Goal: Information Seeking & Learning: Learn about a topic

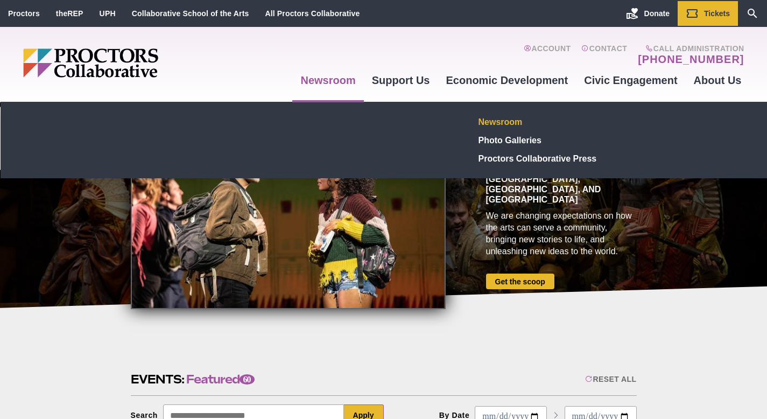
click at [509, 120] on link "Newsroom" at bounding box center [552, 122] width 157 height 18
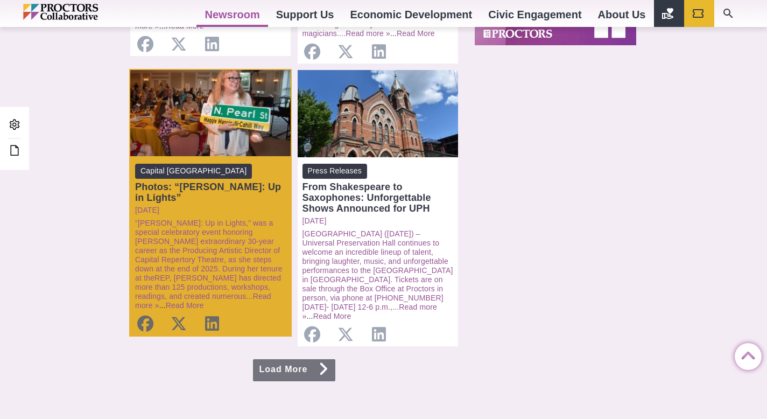
scroll to position [1064, 0]
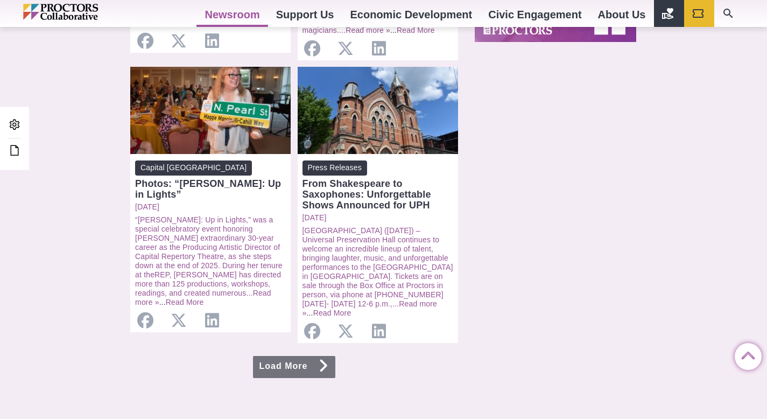
click at [284, 356] on link "Load More" at bounding box center [294, 367] width 83 height 22
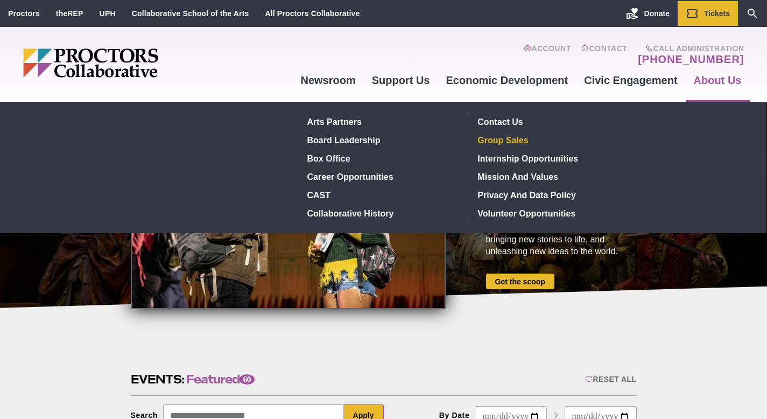
click at [490, 140] on link "Group Sales" at bounding box center [552, 140] width 157 height 18
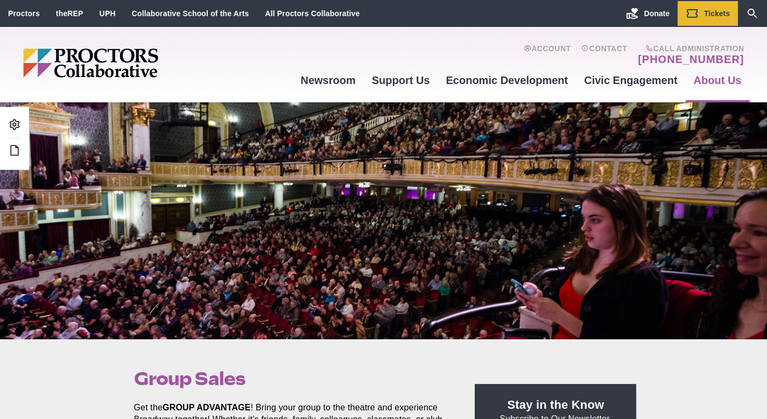
scroll to position [94, 0]
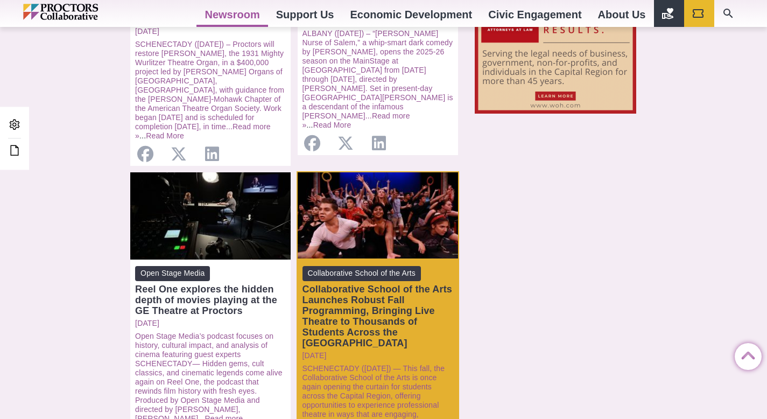
scroll to position [1191, 0]
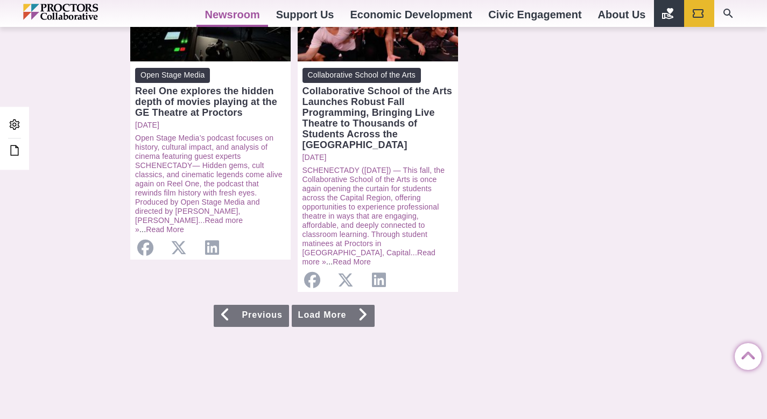
click at [316, 305] on link "Load More" at bounding box center [333, 316] width 83 height 22
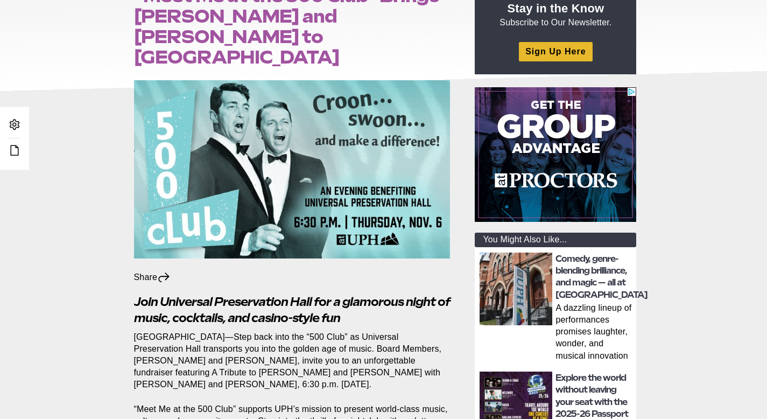
scroll to position [338, 0]
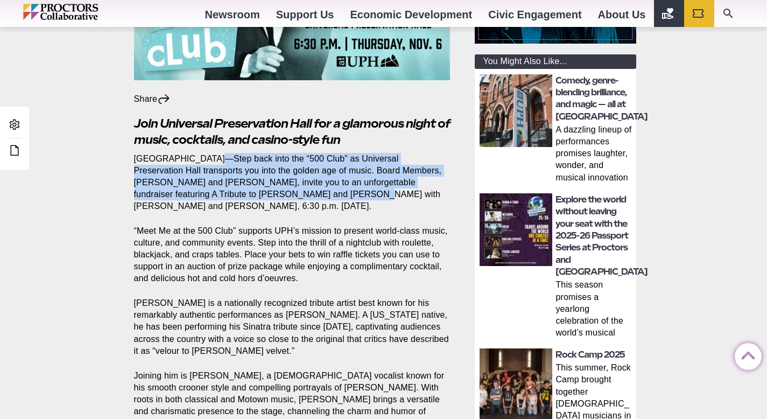
drag, startPoint x: 230, startPoint y: 136, endPoint x: 265, endPoint y: 174, distance: 51.8
click at [265, 174] on p "SARATOGA SPRINGS—Step back into the “500 Club” as Universal Preservation Hall t…" at bounding box center [292, 182] width 317 height 59
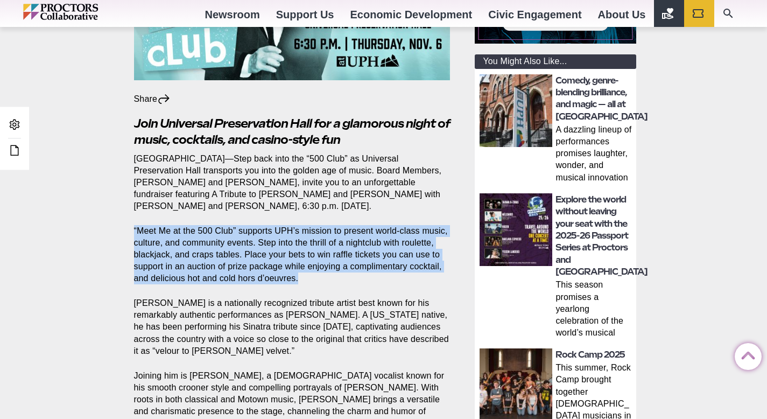
drag, startPoint x: 134, startPoint y: 210, endPoint x: 362, endPoint y: 253, distance: 232.3
click at [362, 253] on p "“Meet Me at the 500 Club” supports UPH’s mission to present world-class music, …" at bounding box center [292, 254] width 317 height 59
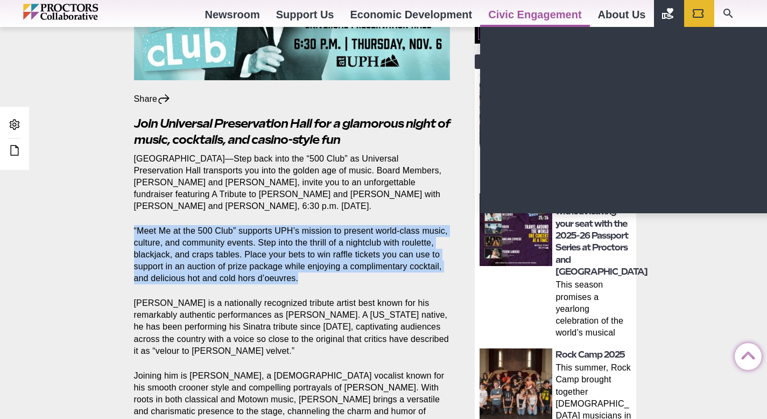
copy p "“Meet Me at the 500 Club” supports UPH’s mission to present world-class music, …"
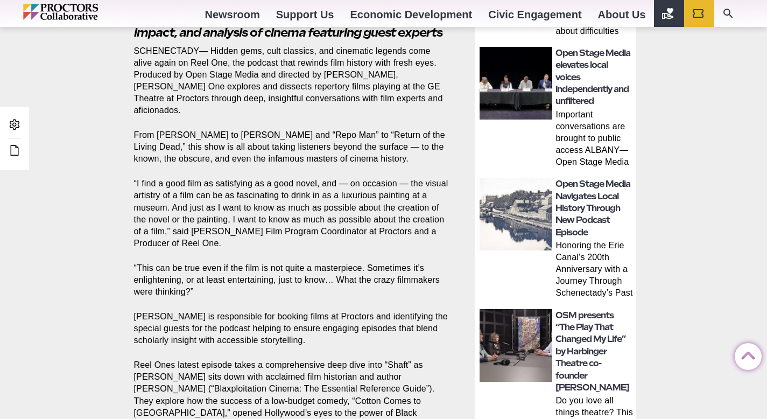
scroll to position [483, 0]
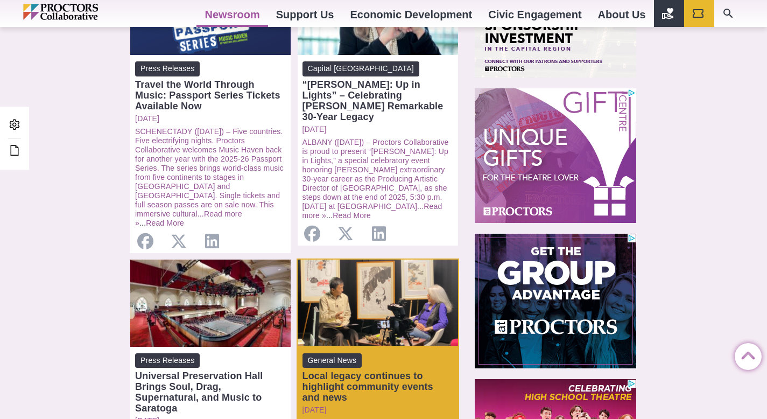
scroll to position [650, 0]
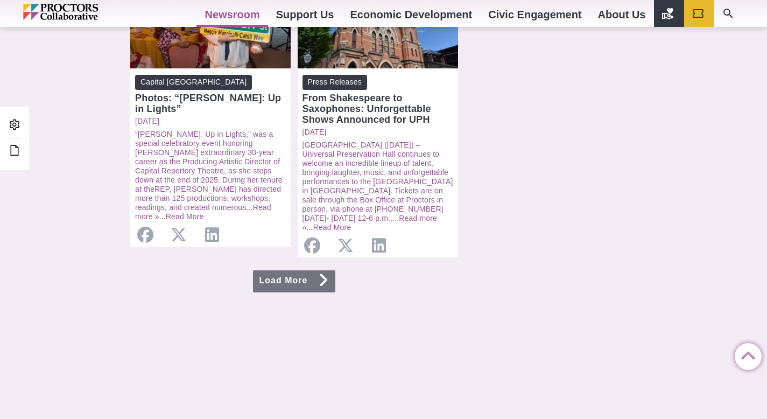
scroll to position [1152, 0]
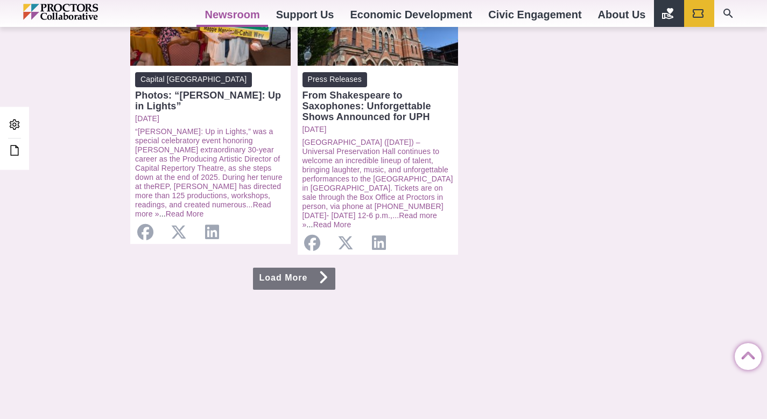
click at [329, 273] on icon at bounding box center [323, 277] width 11 height 9
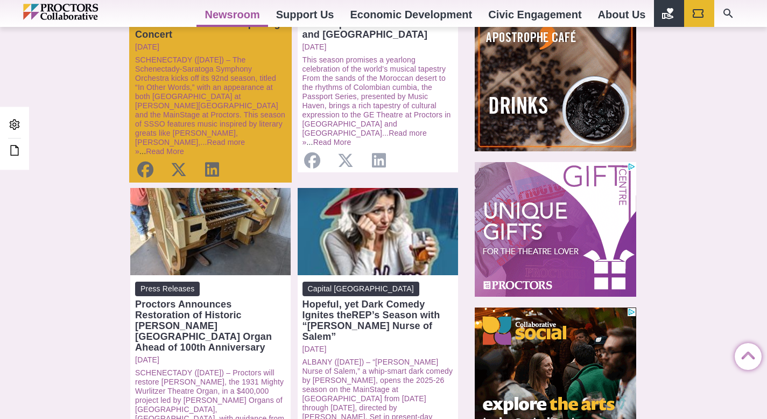
scroll to position [854, 0]
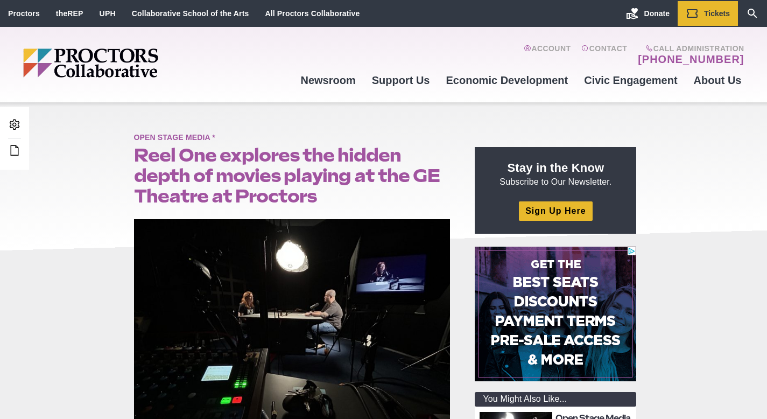
click at [187, 137] on span "Open Stage Media *" at bounding box center [177, 137] width 87 height 13
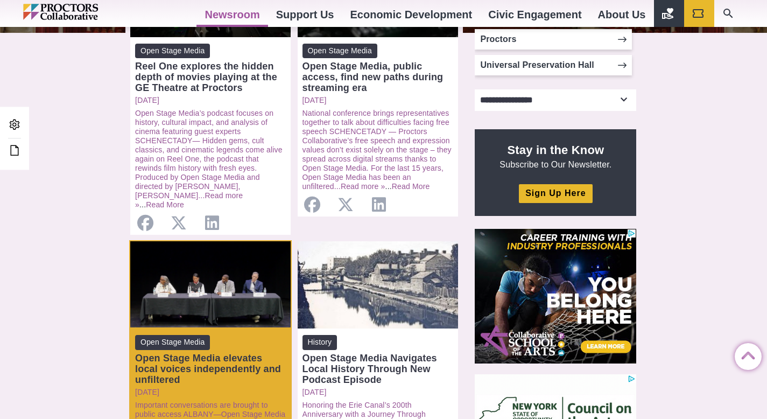
scroll to position [481, 0]
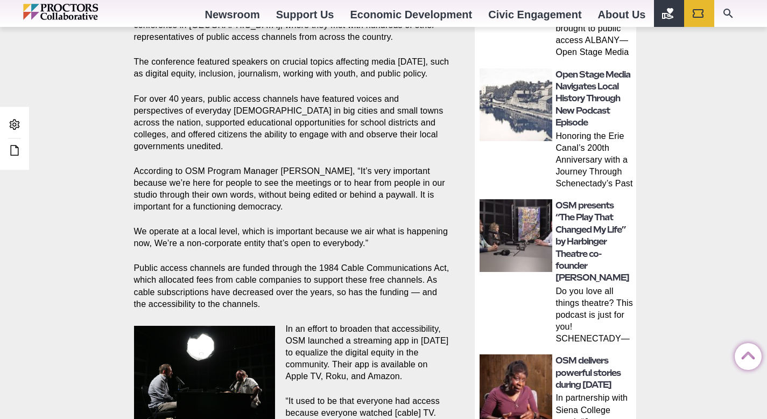
scroll to position [606, 0]
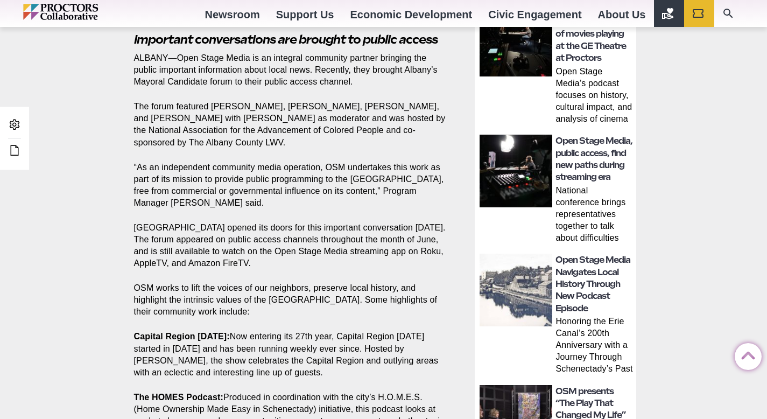
scroll to position [409, 0]
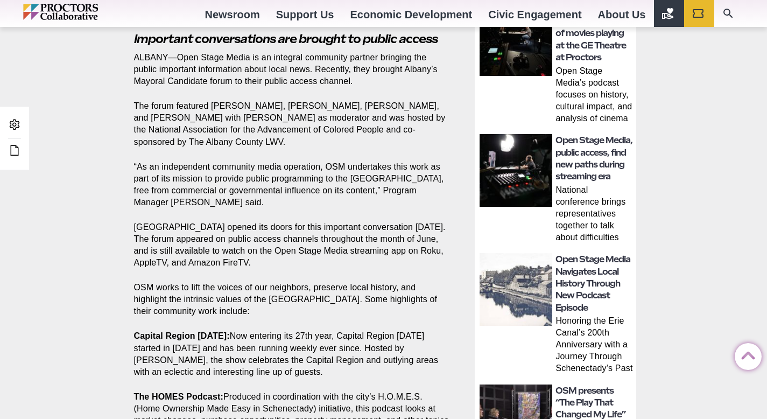
click at [303, 267] on p "[GEOGRAPHIC_DATA] opened its doors for this important conversation [DATE]. The …" at bounding box center [292, 244] width 317 height 47
drag, startPoint x: 291, startPoint y: 264, endPoint x: 201, endPoint y: 257, distance: 90.2
click at [201, 257] on p "[GEOGRAPHIC_DATA] opened its doors for this important conversation [DATE]. The …" at bounding box center [292, 244] width 317 height 47
copy p "available to watch on the Open Stage Media streaming app on Roku, AppleTV, and …"
